Goal: Information Seeking & Learning: Find specific fact

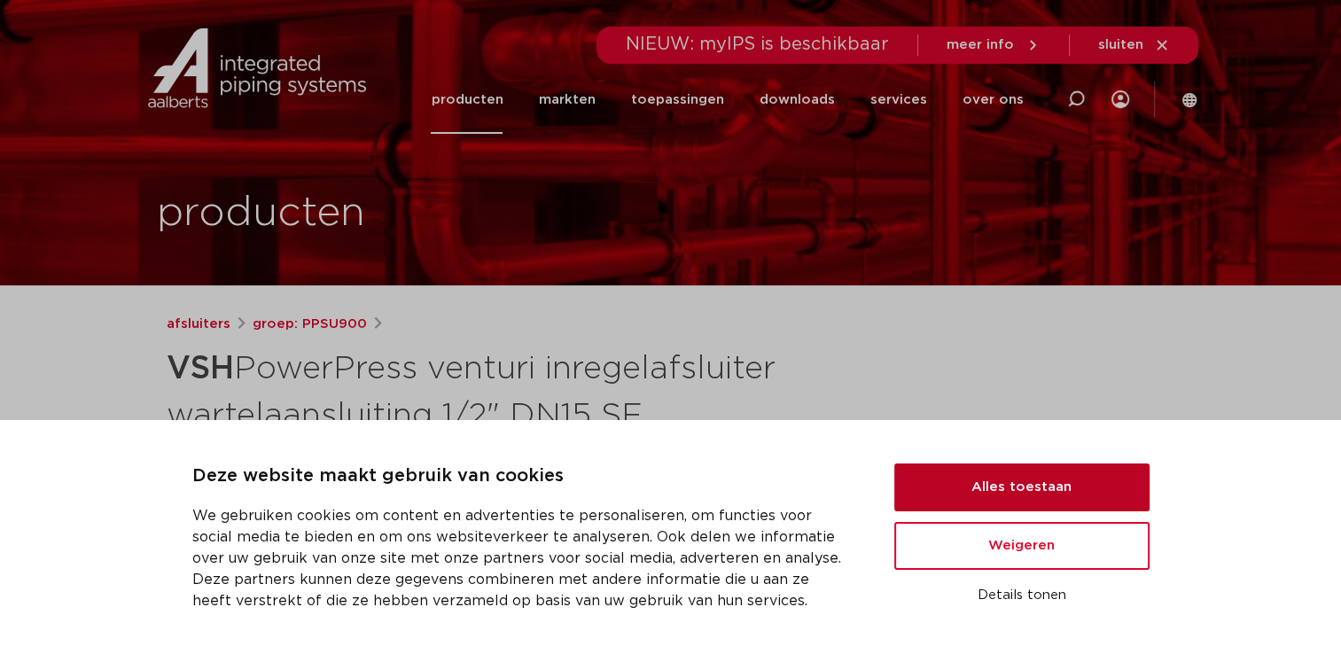
click at [1022, 481] on button "Alles toestaan" at bounding box center [1021, 487] width 255 height 48
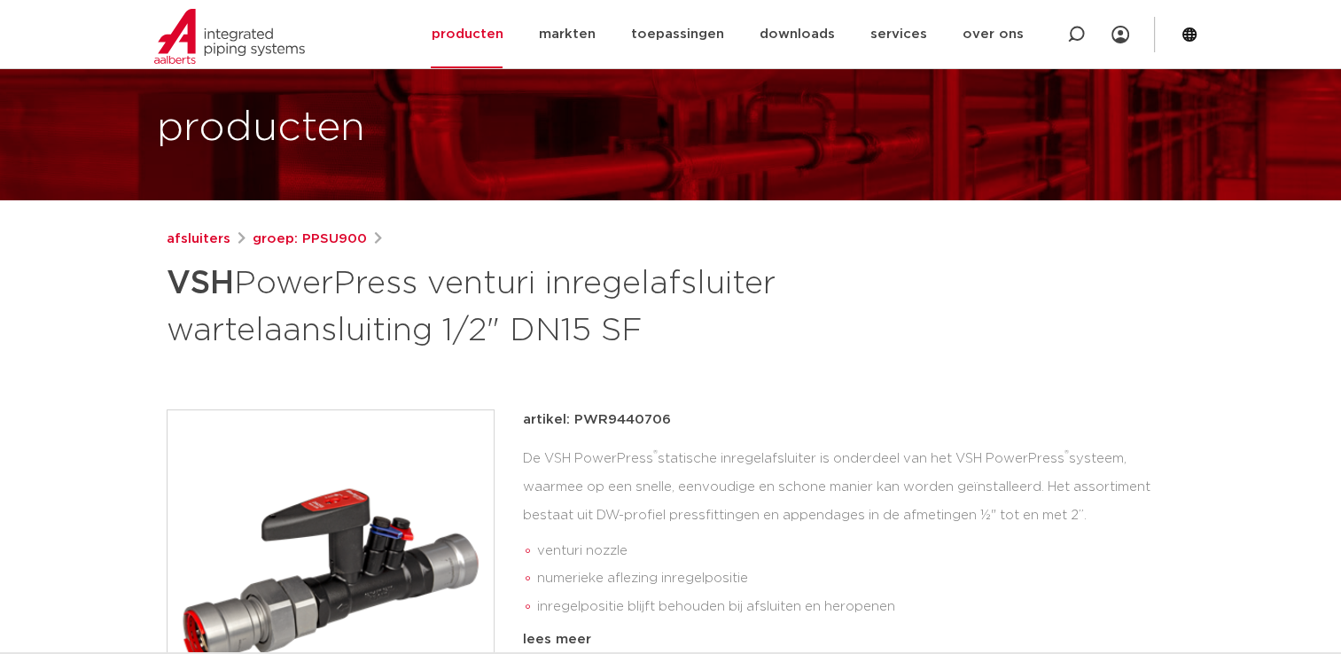
scroll to position [78, 0]
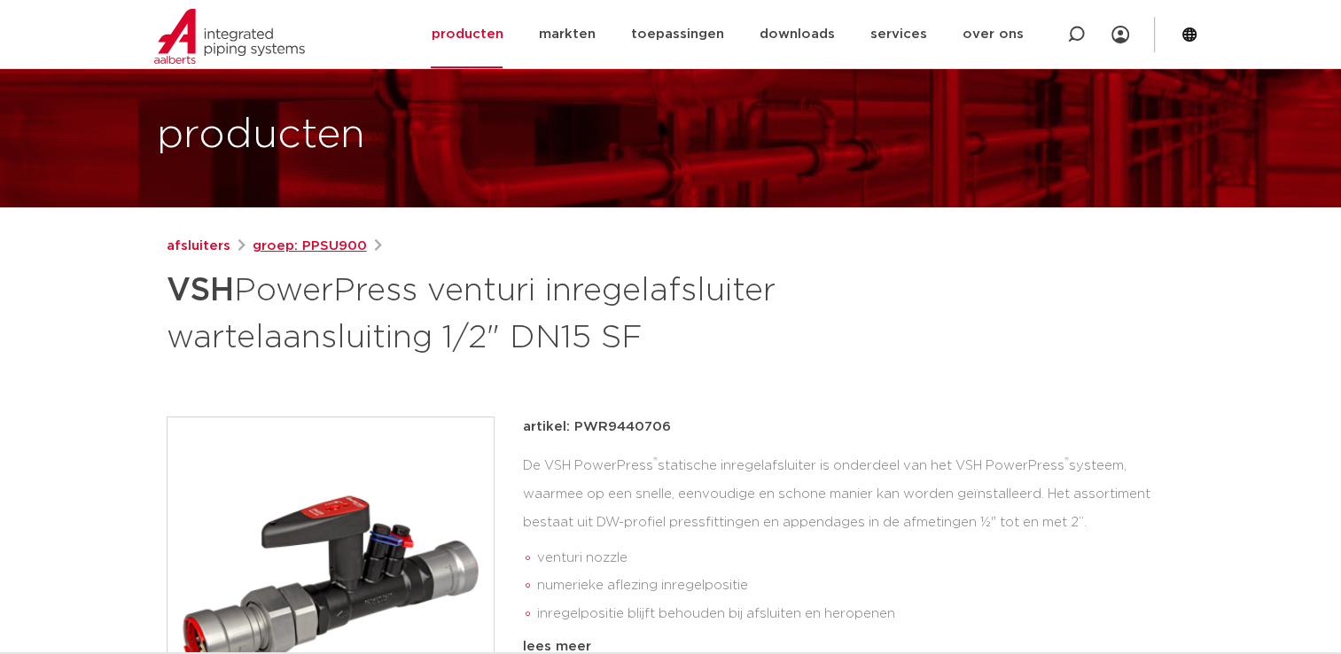
click at [296, 240] on link "groep: PPSU900" at bounding box center [310, 246] width 114 height 21
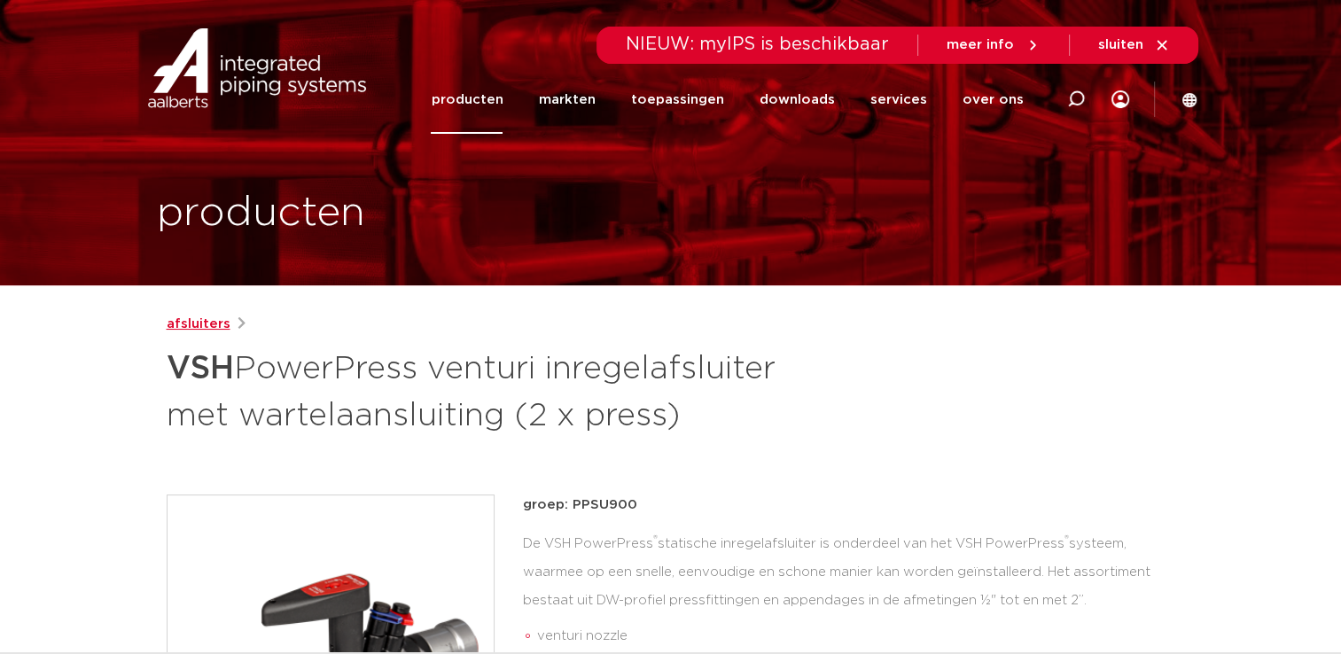
click at [204, 329] on link "afsluiters" at bounding box center [199, 324] width 64 height 21
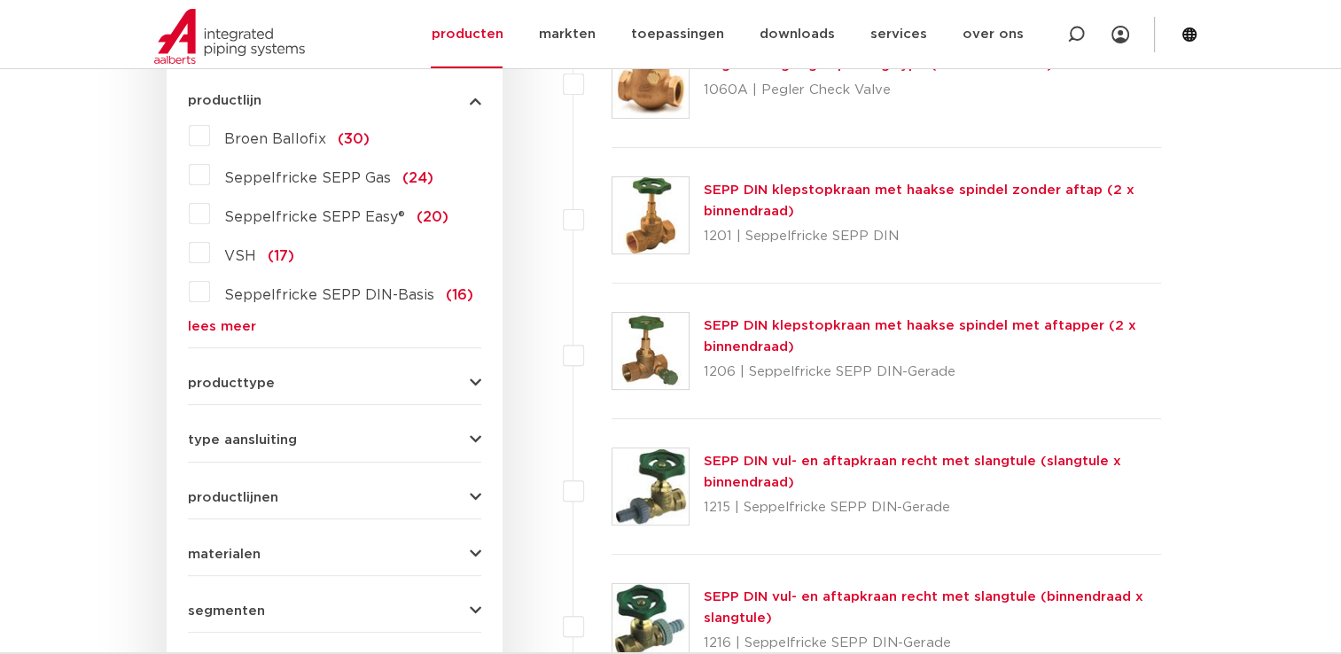
scroll to position [495, 0]
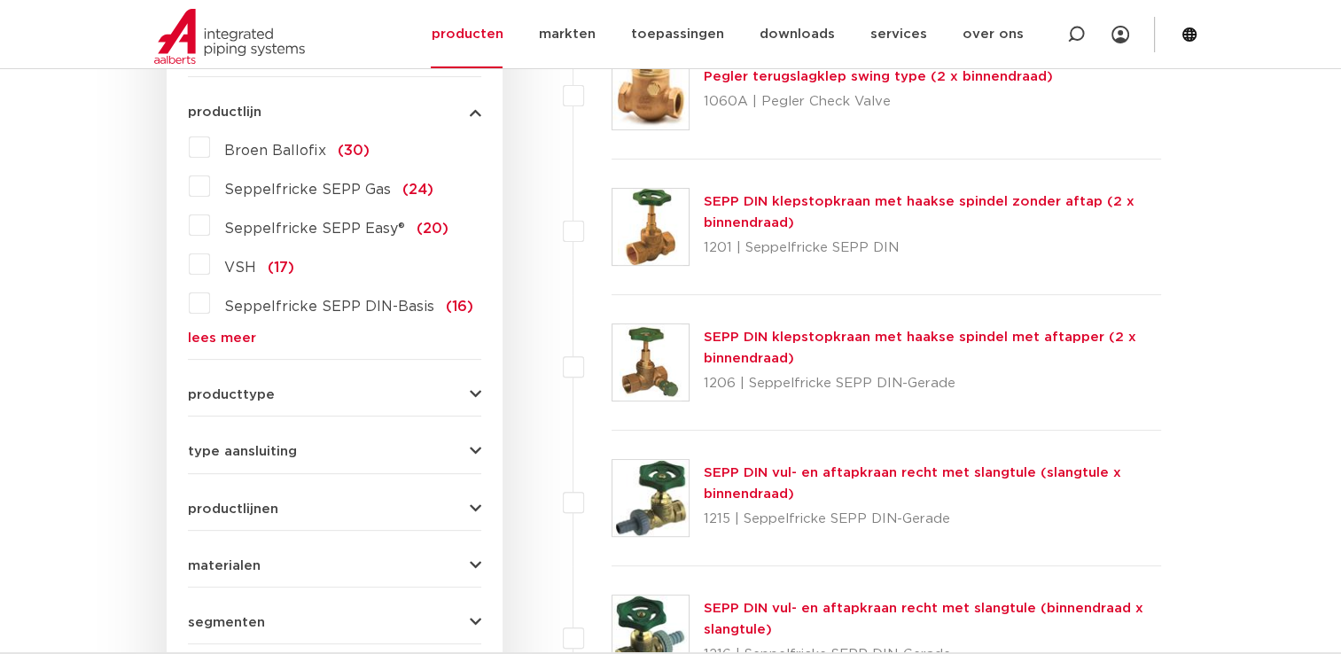
click at [230, 334] on link "lees meer" at bounding box center [334, 337] width 293 height 13
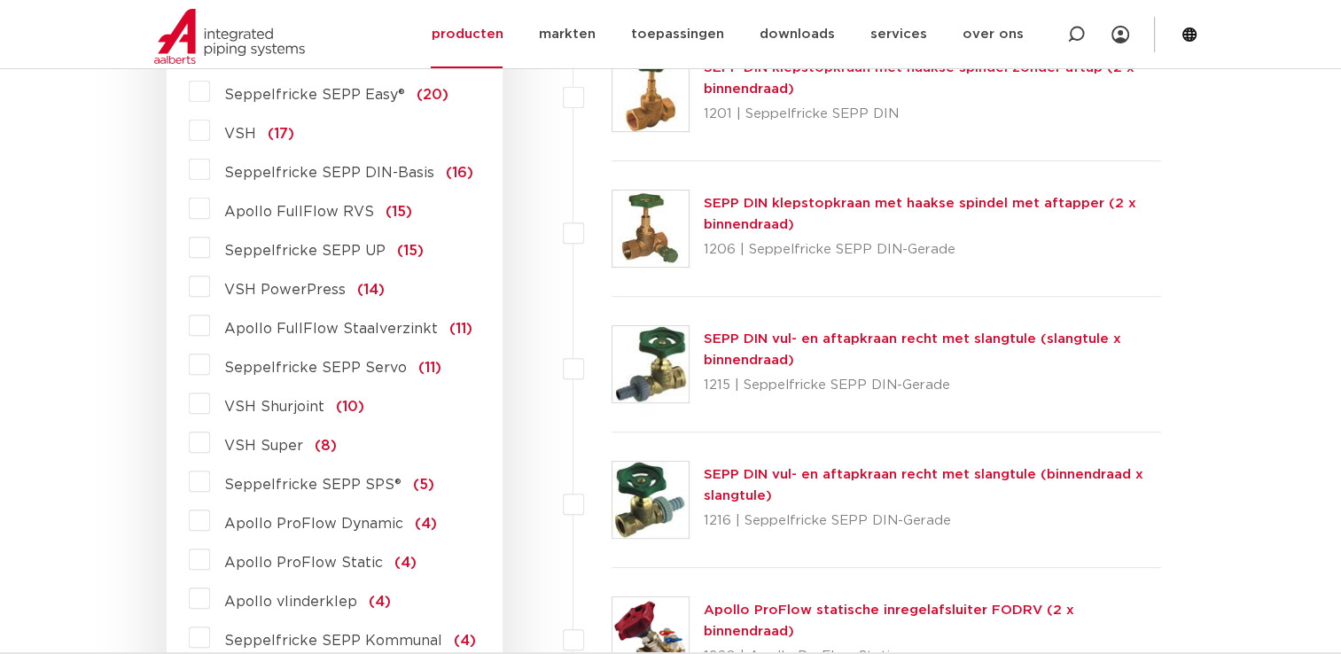
scroll to position [618, 0]
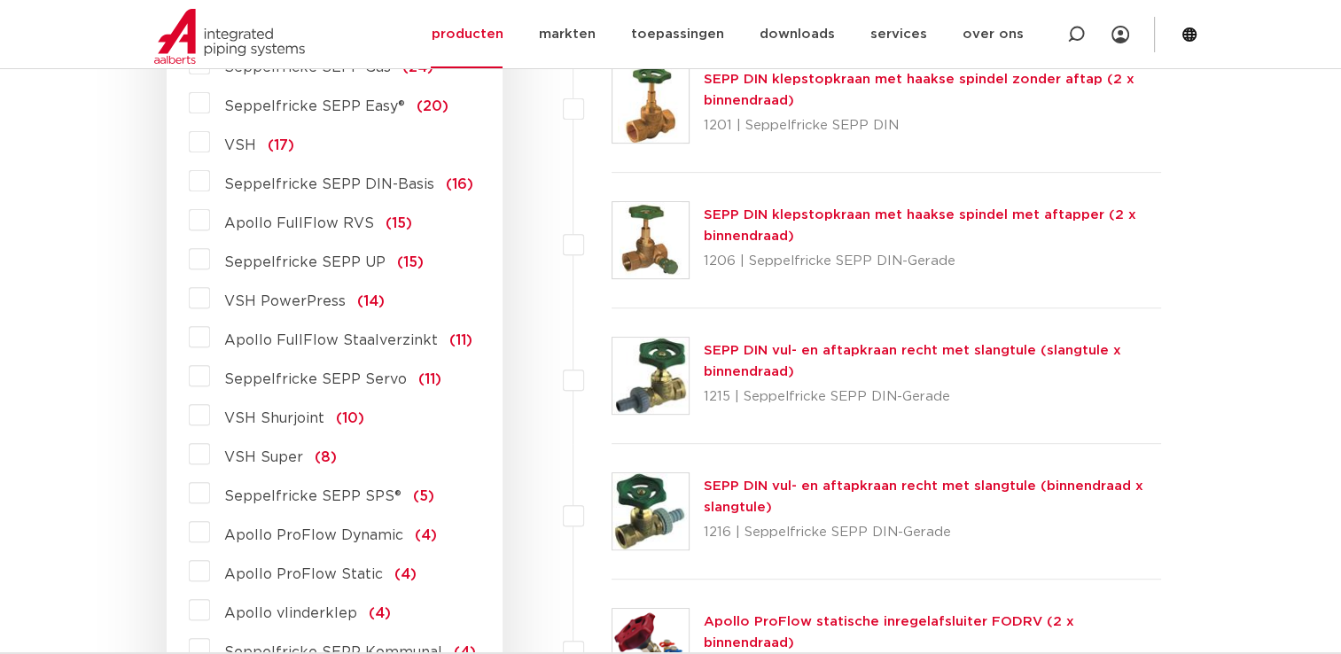
click at [273, 294] on span "VSH PowerPress" at bounding box center [284, 301] width 121 height 14
click at [0, 0] on input "VSH PowerPress (14)" at bounding box center [0, 0] width 0 height 0
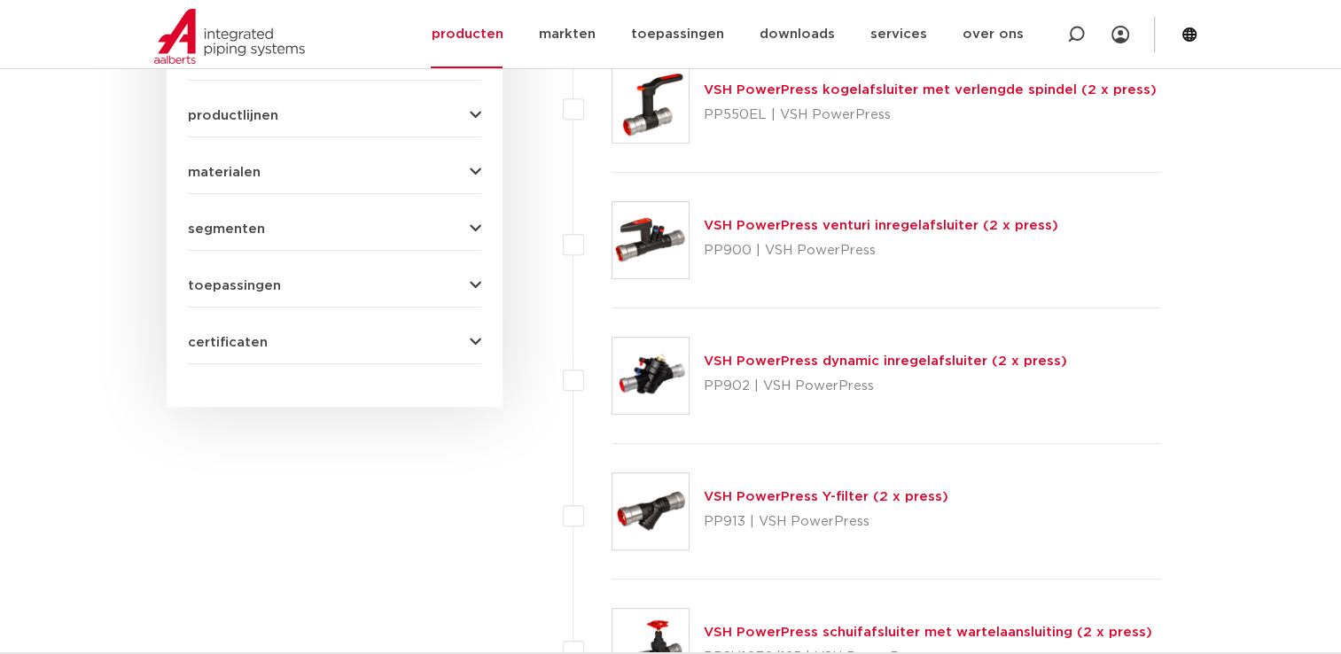
scroll to position [881, 0]
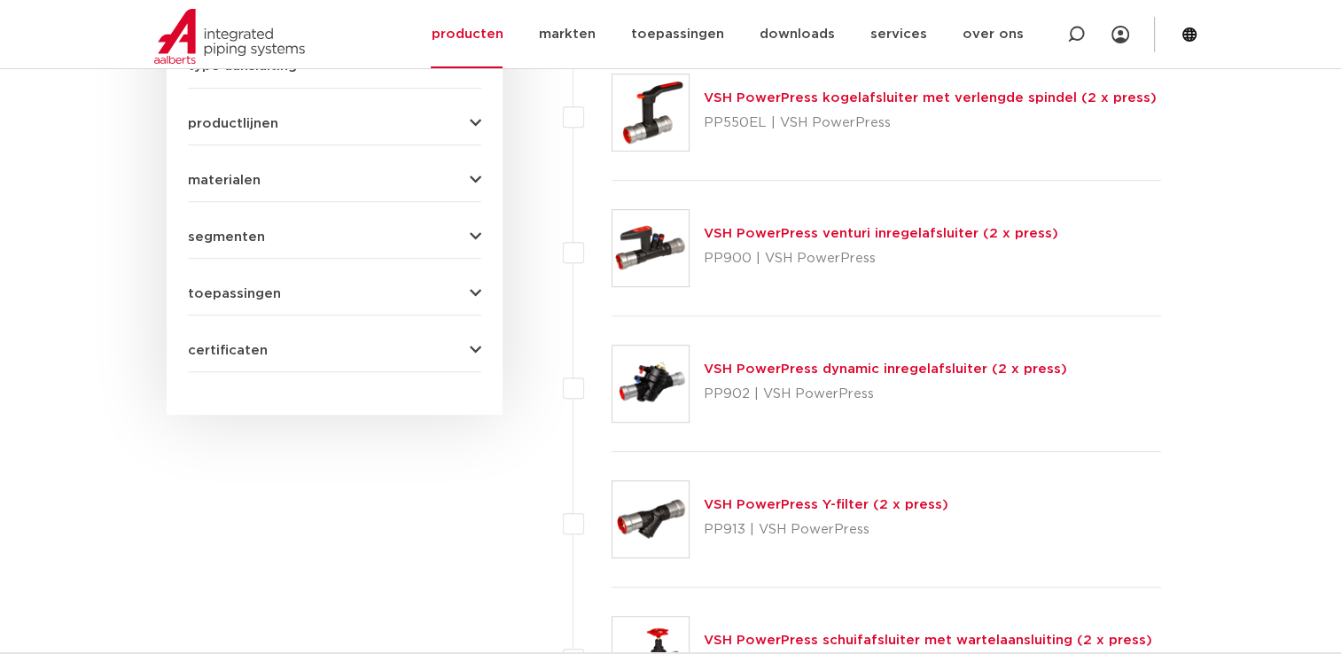
click at [890, 227] on link "VSH PowerPress venturi inregelafsluiter (2 x press)" at bounding box center [880, 233] width 354 height 13
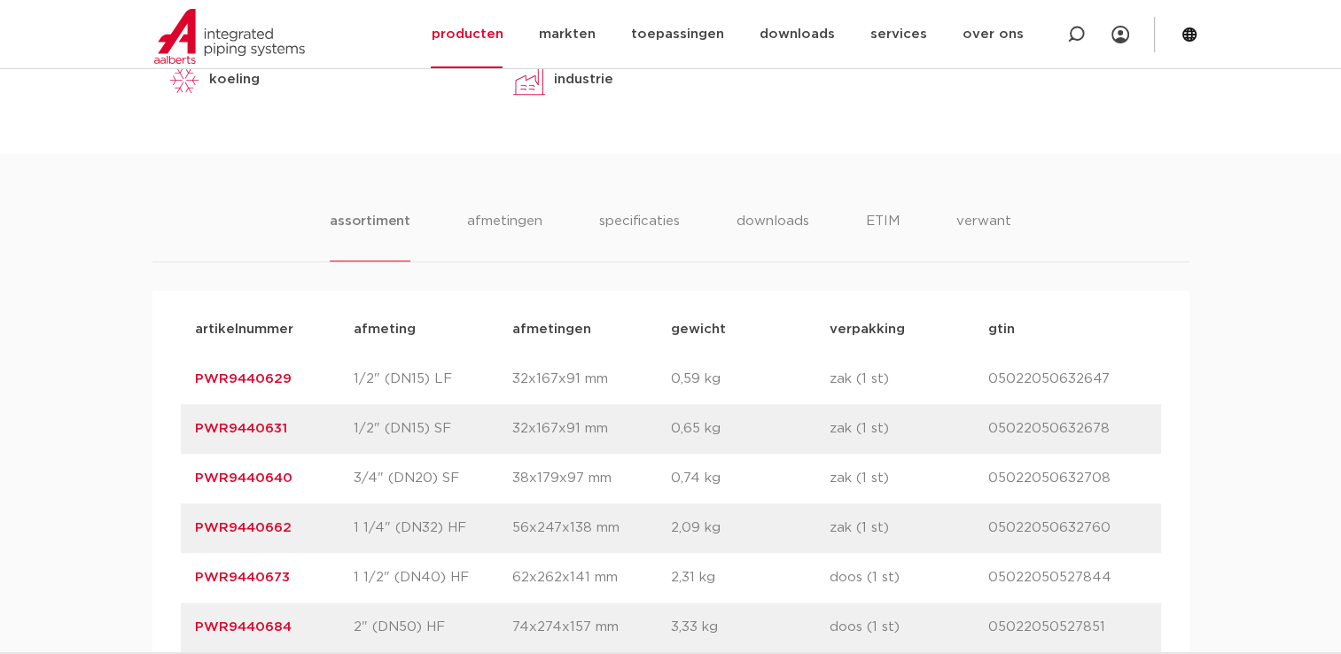
scroll to position [956, 0]
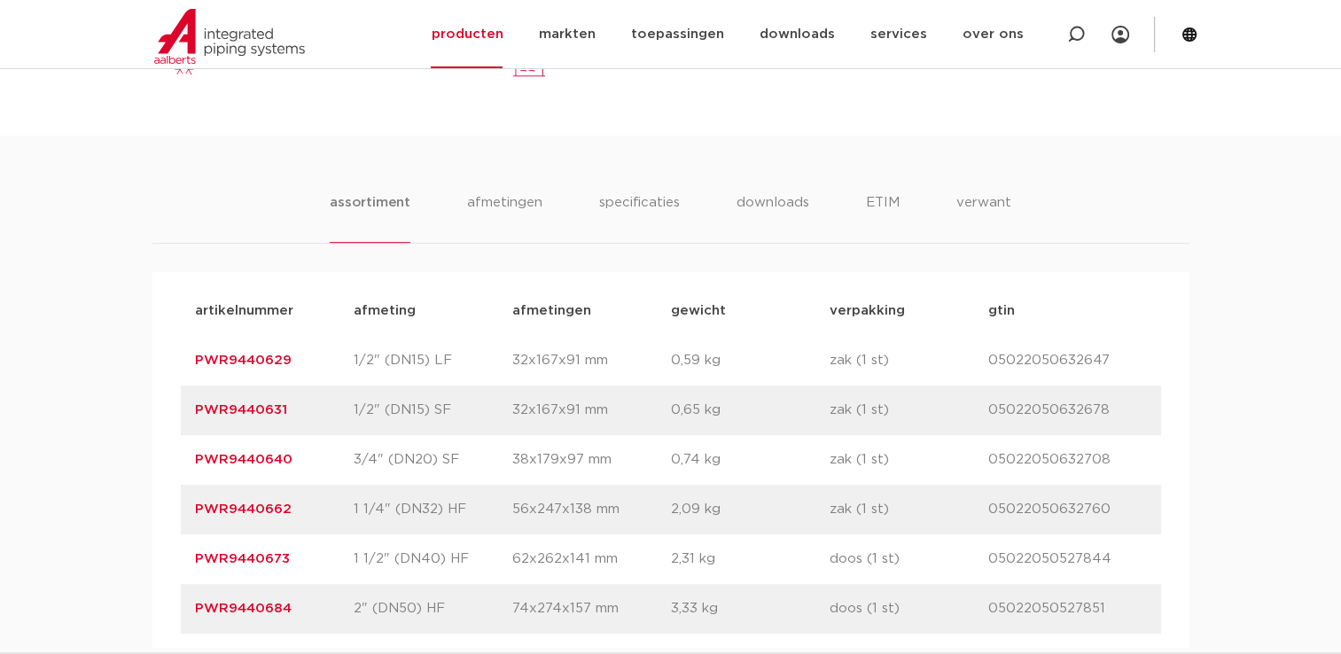
drag, startPoint x: 315, startPoint y: 373, endPoint x: 182, endPoint y: 368, distance: 133.9
click at [182, 368] on div "artikelnummer PWR9440629 afmeting 1/2" (DN15) LF afmetingen 32x167x91 mm gewich…" at bounding box center [671, 361] width 980 height 50
copy link "PWR9440629"
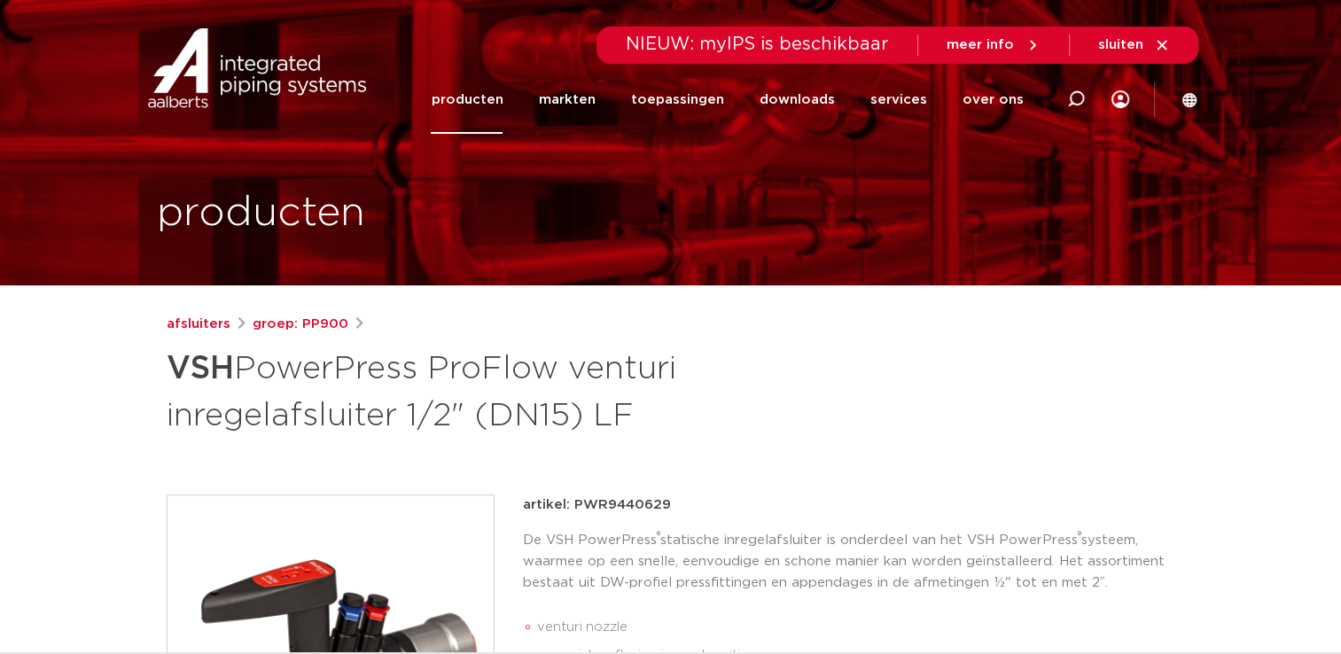
click at [625, 505] on p "artikel: PWR9440629" at bounding box center [597, 504] width 148 height 21
copy p "PWR9440629"
click at [194, 322] on link "afsluiters" at bounding box center [199, 324] width 64 height 21
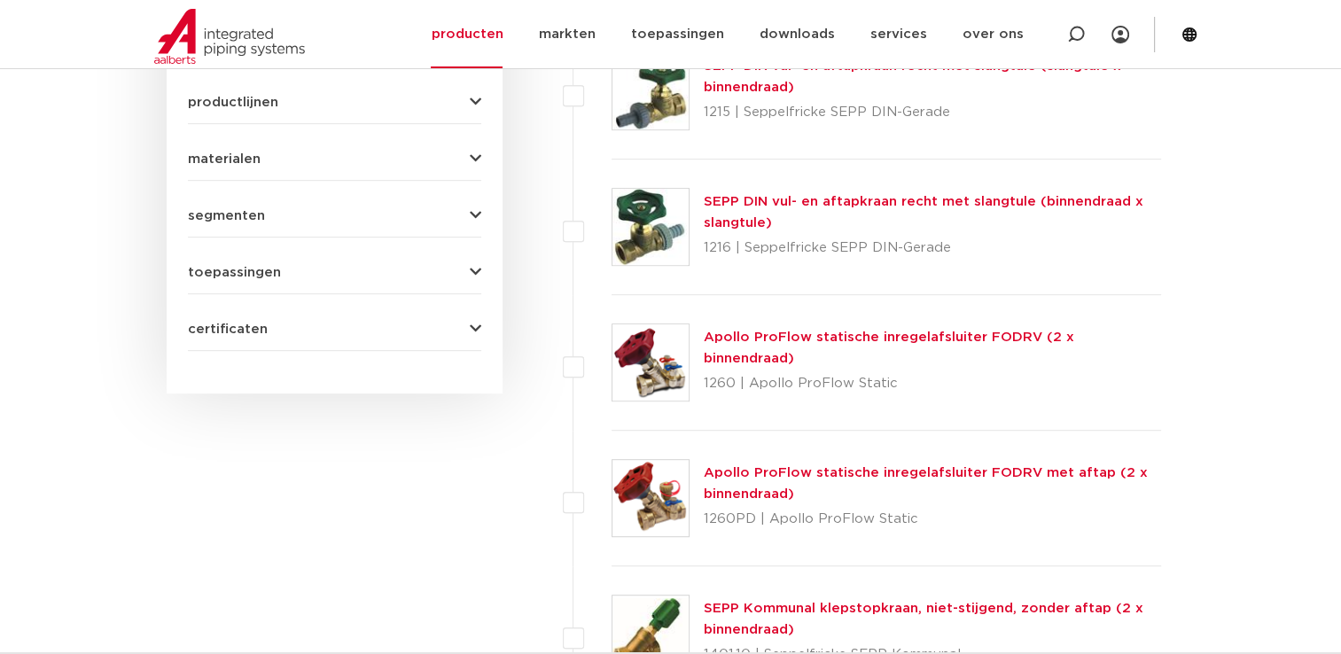
scroll to position [902, 0]
click at [472, 103] on icon "button" at bounding box center [476, 102] width 12 height 13
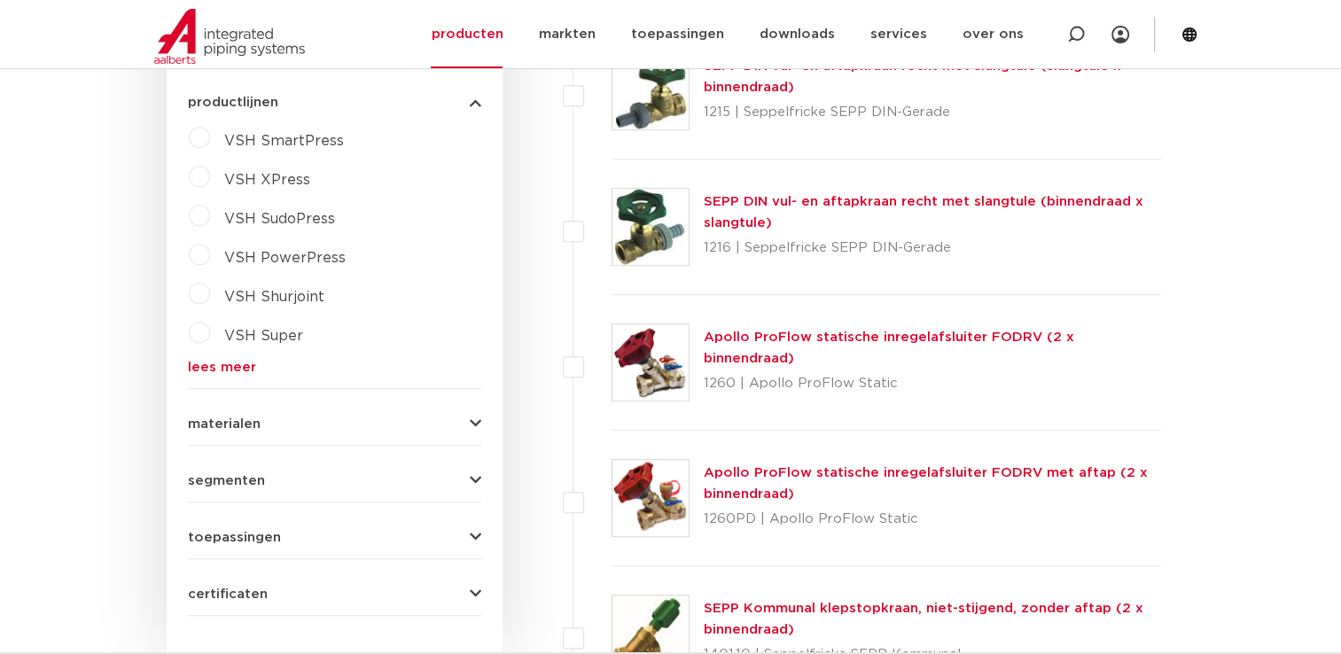
click at [237, 258] on span "VSH PowerPress" at bounding box center [284, 258] width 121 height 14
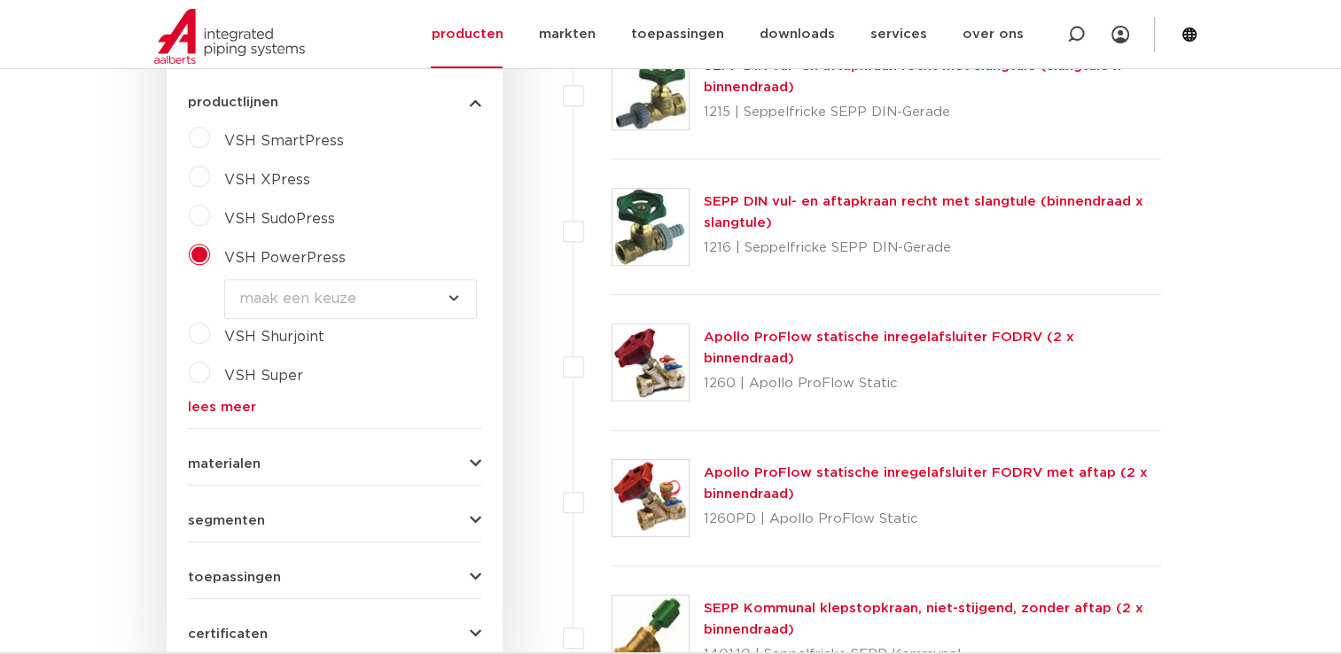
click at [377, 286] on select "maak een keuze VSH PowerPress fittingen VSH PowerPress appendages VSH PowerPres…" at bounding box center [350, 299] width 253 height 40
select select "4388"
click at [224, 279] on select "maak een keuze VSH PowerPress fittingen VSH PowerPress appendages VSH PowerPres…" at bounding box center [350, 299] width 253 height 40
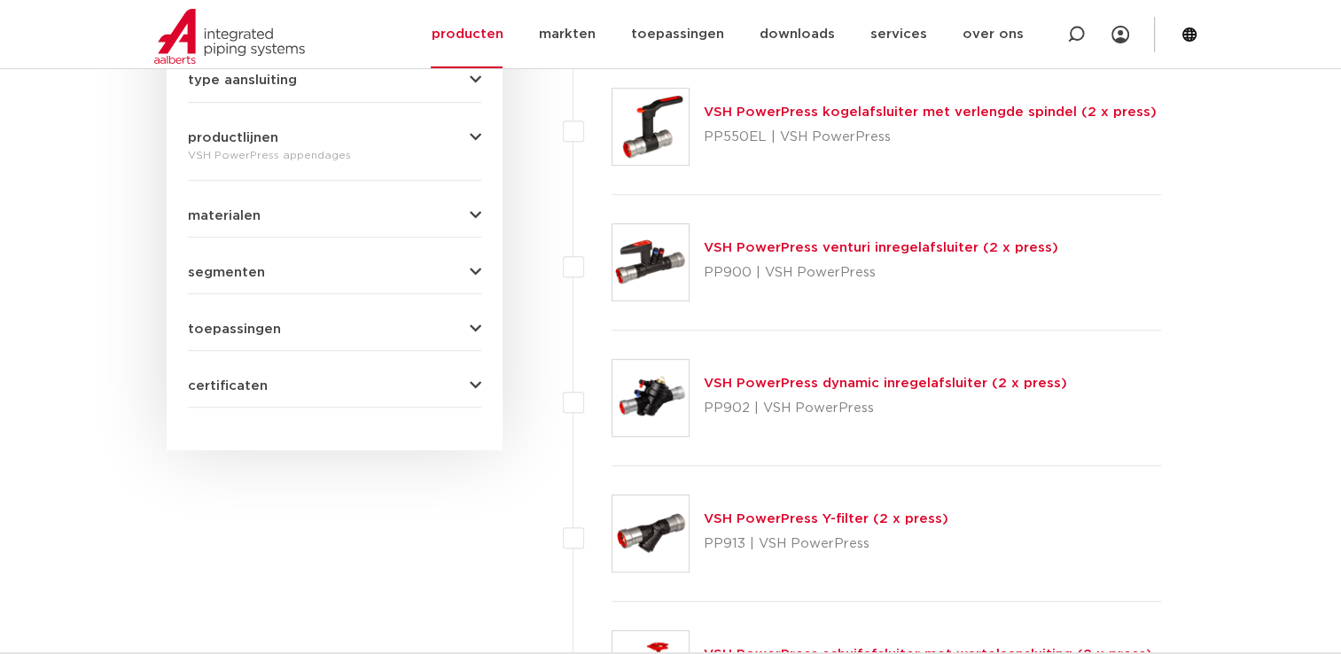
scroll to position [843, 0]
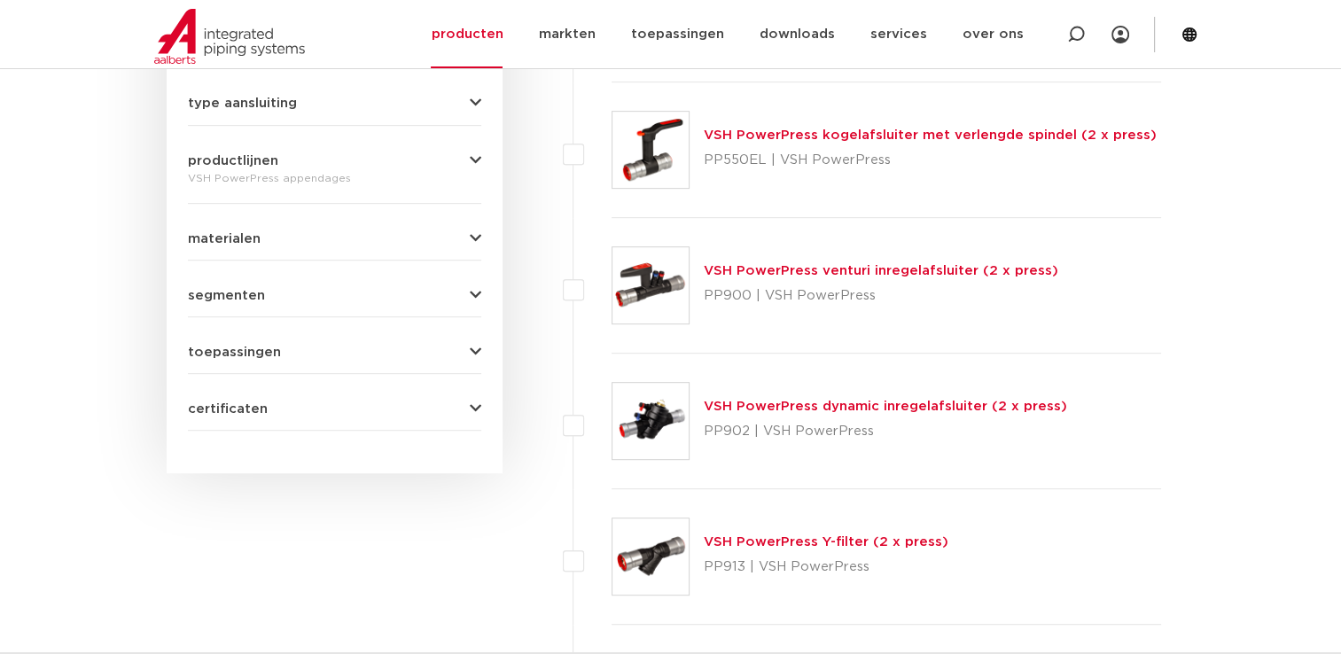
click at [957, 269] on link "VSH PowerPress venturi inregelafsluiter (2 x press)" at bounding box center [880, 270] width 354 height 13
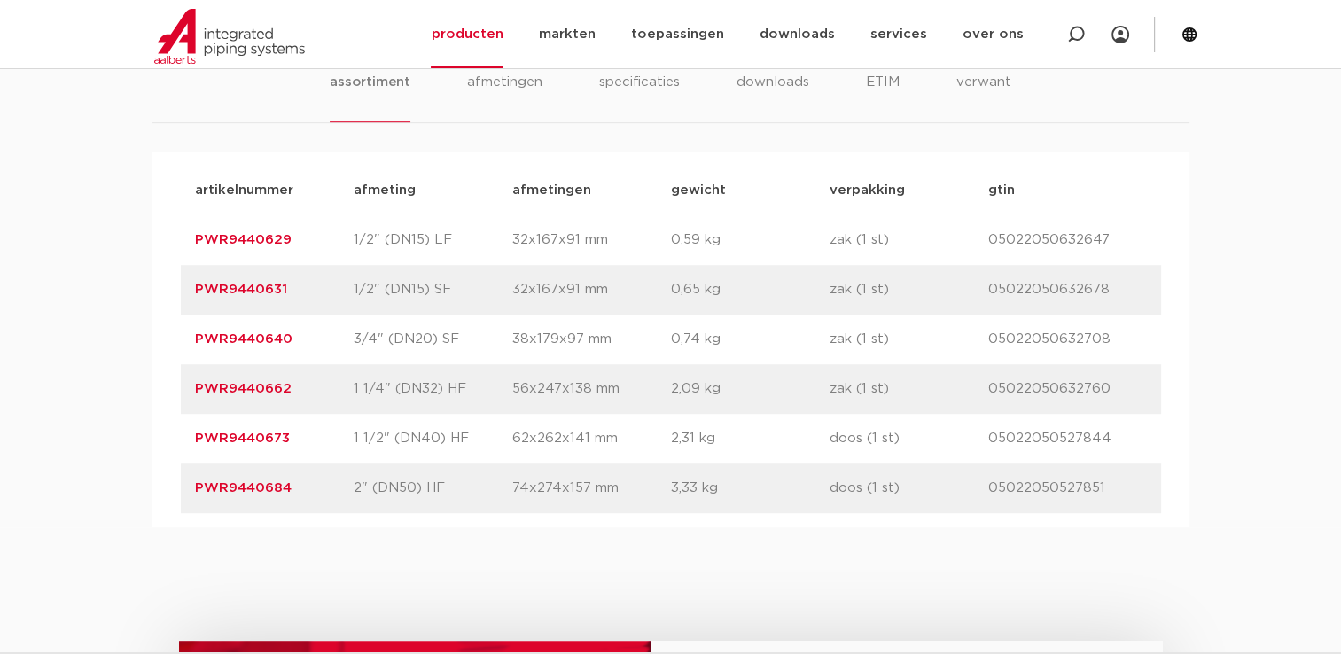
scroll to position [1067, 0]
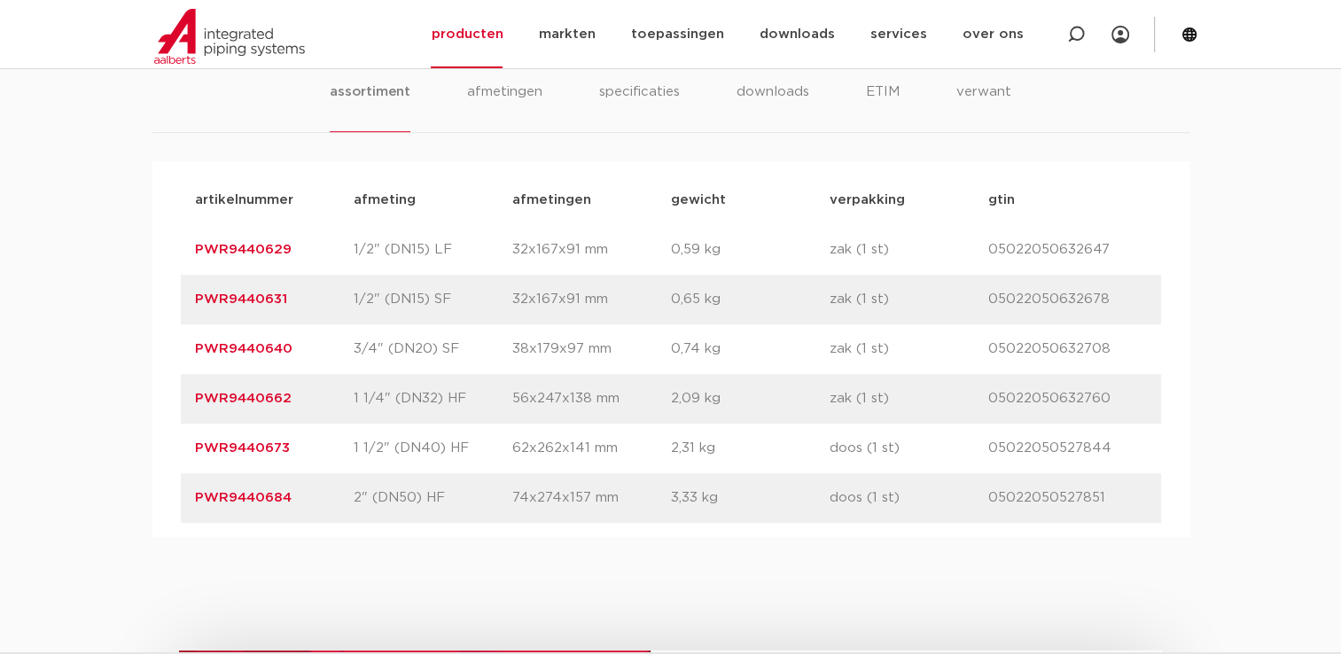
drag, startPoint x: 302, startPoint y: 299, endPoint x: 163, endPoint y: 297, distance: 139.1
click at [163, 297] on div "artikelnummer afmeting [GEOGRAPHIC_DATA] gewicht verpakking gtin artikelnummer …" at bounding box center [670, 349] width 1037 height 376
copy link "PWR9440631"
click at [1012, 485] on div "artikelnummer PWR9440684 afmeting 2" (DN50) HF [GEOGRAPHIC_DATA] 74x274x157 mm …" at bounding box center [671, 498] width 980 height 50
